Goal: Task Accomplishment & Management: Manage account settings

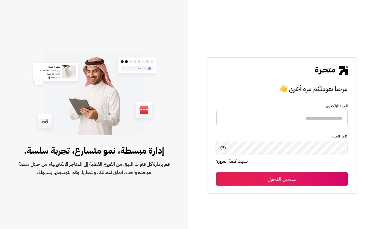
click at [325, 117] on input "text" at bounding box center [282, 118] width 132 height 15
type input "****"
click at [296, 179] on button "تسجيل الدخول" at bounding box center [282, 179] width 132 height 14
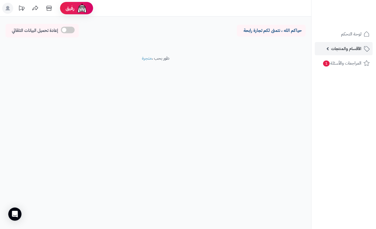
click at [342, 50] on span "الأقسام والمنتجات" at bounding box center [346, 49] width 30 height 8
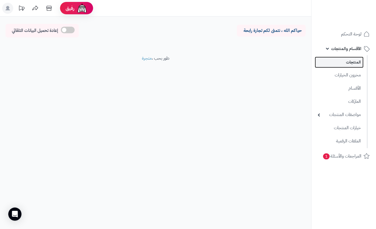
click at [353, 65] on link "المنتجات" at bounding box center [339, 62] width 49 height 11
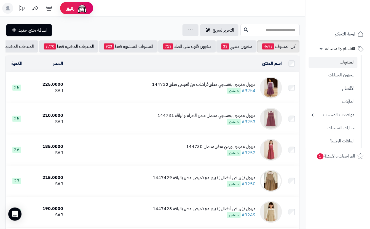
click at [253, 34] on input "text" at bounding box center [270, 30] width 59 height 12
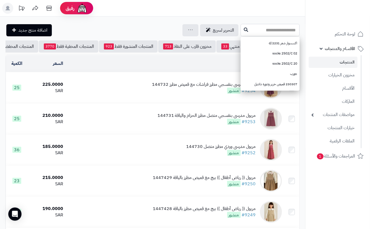
click at [288, 30] on input "text" at bounding box center [270, 30] width 59 height 12
click at [241, 30] on input "text" at bounding box center [270, 30] width 59 height 12
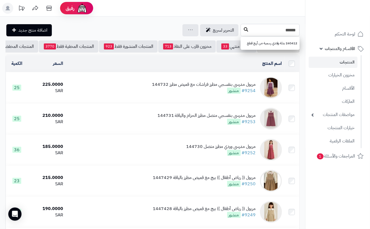
type input "******"
click at [244, 27] on icon at bounding box center [246, 29] width 4 height 4
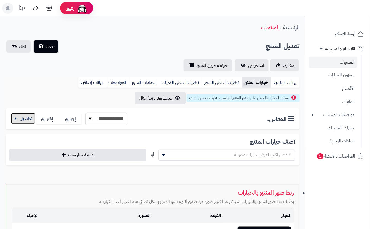
drag, startPoint x: 29, startPoint y: 121, endPoint x: 103, endPoint y: 121, distance: 73.8
click at [30, 121] on button "button" at bounding box center [23, 119] width 25 height 11
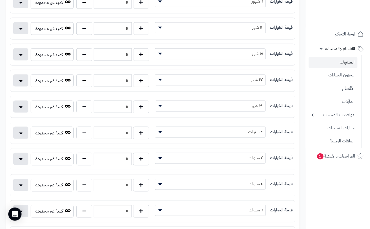
scroll to position [147, 0]
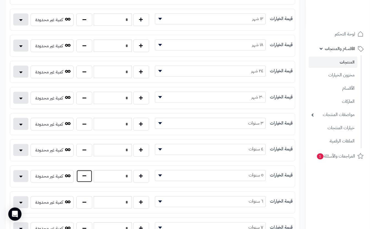
click at [88, 181] on button "button" at bounding box center [84, 176] width 16 height 13
type input "*"
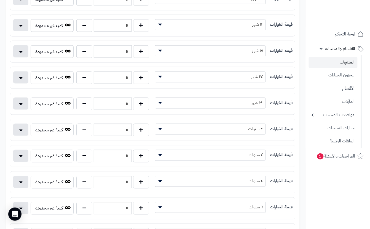
scroll to position [0, 0]
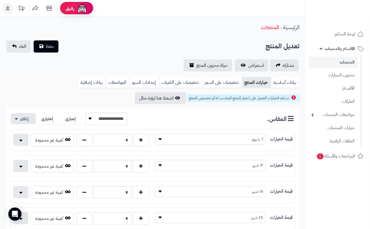
click at [76, 27] on div "الرئيسية المنتجات" at bounding box center [152, 27] width 305 height 15
click at [52, 41] on button "حفظ" at bounding box center [46, 46] width 25 height 12
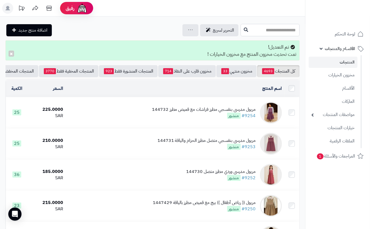
click at [250, 29] on input "text" at bounding box center [270, 30] width 59 height 12
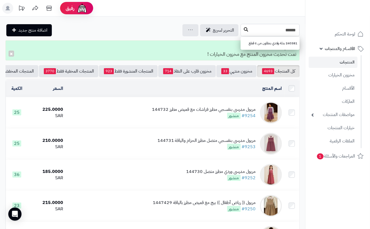
type input "******"
click at [242, 33] on button at bounding box center [246, 30] width 8 height 10
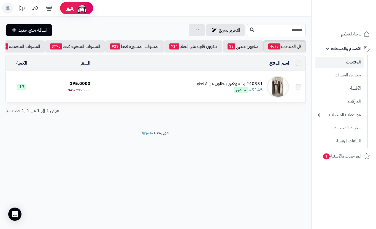
click at [218, 102] on td "240381 بدلة ولادي بنطلون من ٤ قطع #9145 منشور" at bounding box center [192, 87] width 199 height 31
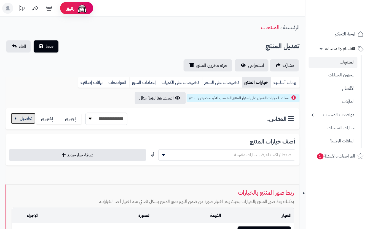
click at [32, 122] on button "button" at bounding box center [23, 118] width 25 height 11
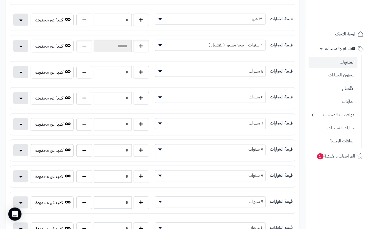
scroll to position [220, 0]
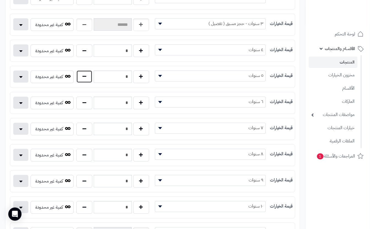
click at [85, 77] on button "button" at bounding box center [84, 77] width 16 height 13
type input "*"
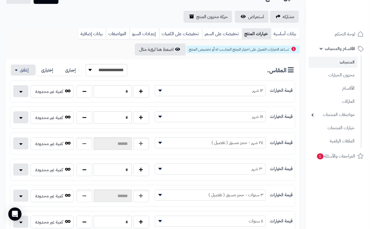
scroll to position [0, 0]
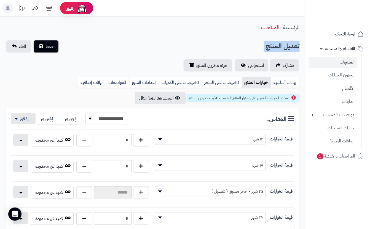
drag, startPoint x: 110, startPoint y: 33, endPoint x: 106, endPoint y: 43, distance: 10.4
click at [47, 48] on span "حفظ" at bounding box center [50, 46] width 8 height 7
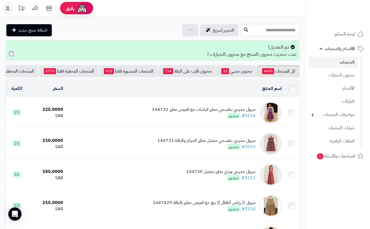
click at [269, 31] on input "text" at bounding box center [270, 30] width 59 height 12
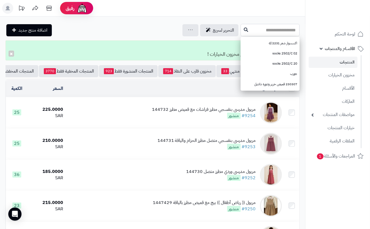
click at [248, 30] on input "text" at bounding box center [270, 30] width 59 height 12
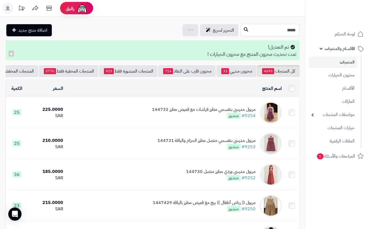
type input "*****"
click at [244, 31] on icon at bounding box center [246, 29] width 4 height 4
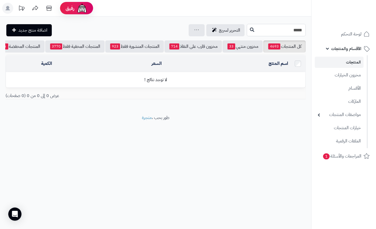
click at [256, 31] on input "*****" at bounding box center [276, 30] width 59 height 12
type input "*****"
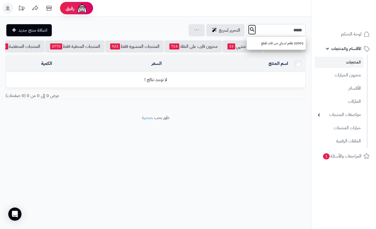
click at [250, 31] on icon at bounding box center [252, 29] width 4 height 4
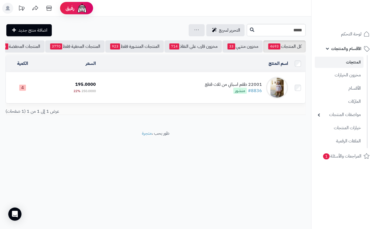
click at [137, 87] on td "22001 طقم اسباني من ثلاث قطع #8836 منشور" at bounding box center [194, 87] width 192 height 31
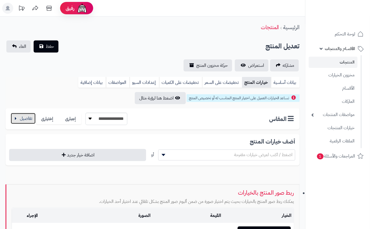
click at [18, 118] on button "button" at bounding box center [23, 118] width 25 height 11
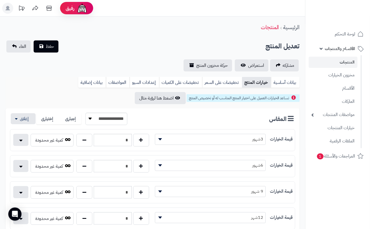
click at [105, 61] on div "مشاركه استعراض حركة مخزون المنتج" at bounding box center [153, 66] width 294 height 12
click at [57, 51] on button "حفظ" at bounding box center [46, 46] width 25 height 12
